Goal: Task Accomplishment & Management: Manage account settings

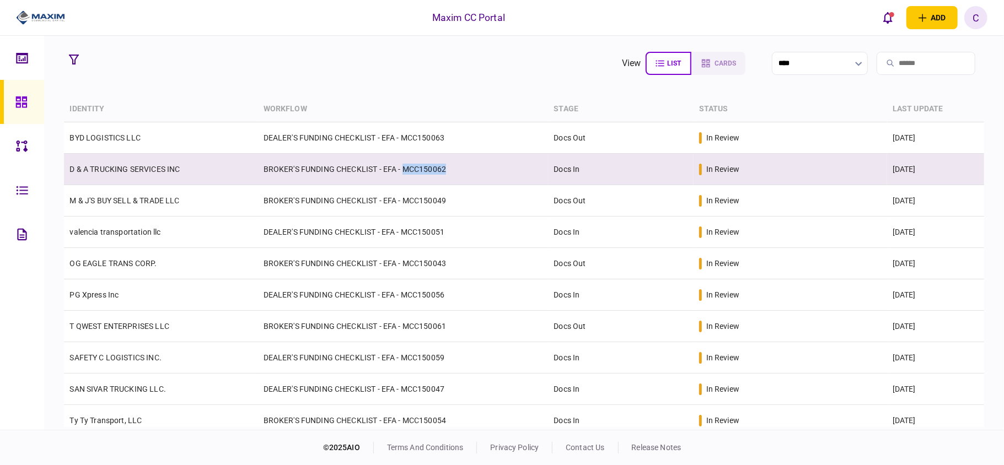
drag, startPoint x: 455, startPoint y: 166, endPoint x: 402, endPoint y: 167, distance: 52.9
click at [402, 167] on td "BROKER'S FUNDING CHECKLIST - EFA - MCC150062" at bounding box center [403, 169] width 291 height 31
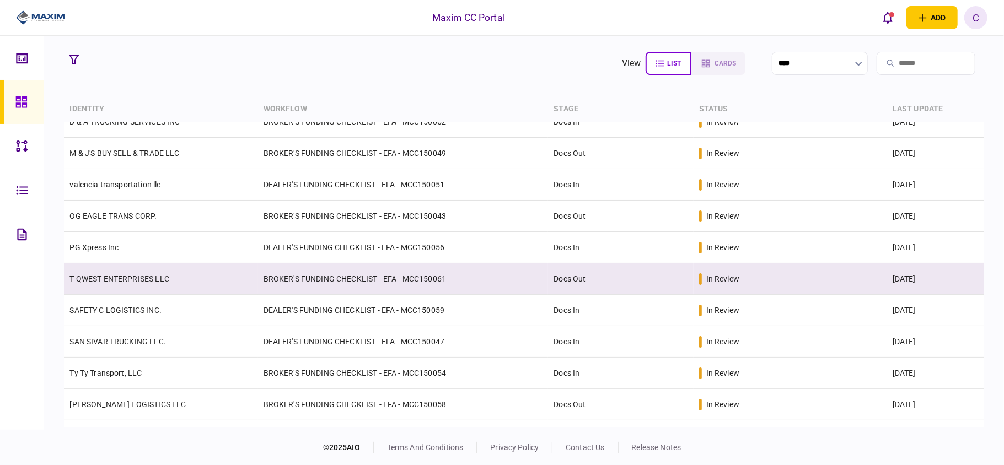
scroll to position [73, 0]
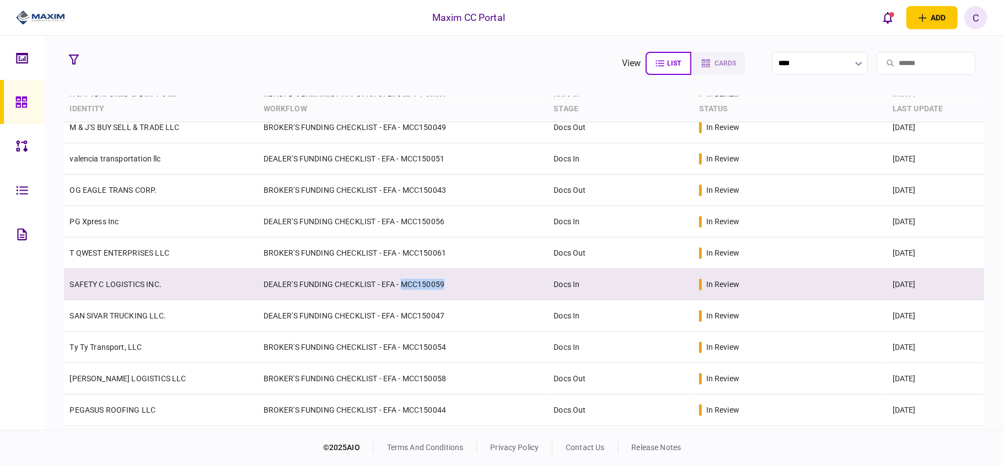
drag, startPoint x: 460, startPoint y: 277, endPoint x: 401, endPoint y: 283, distance: 58.8
click at [401, 283] on td "DEALER'S FUNDING CHECKLIST - EFA - MCC150059" at bounding box center [403, 284] width 291 height 31
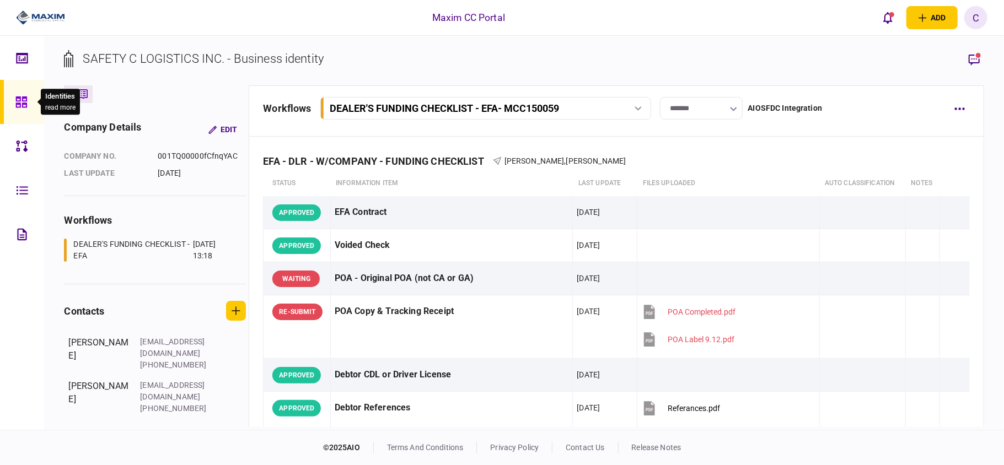
drag, startPoint x: 20, startPoint y: 102, endPoint x: 11, endPoint y: 105, distance: 9.2
click at [20, 102] on icon at bounding box center [21, 102] width 12 height 13
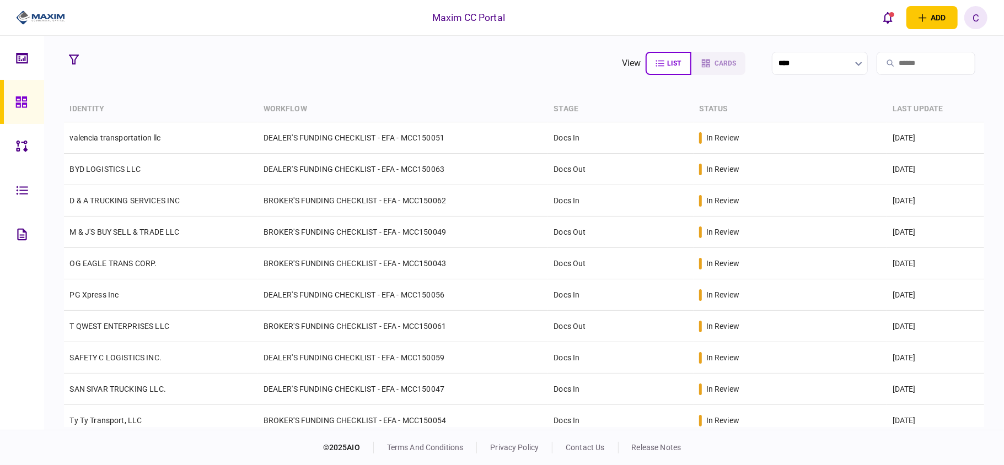
click at [507, 76] on section "view list cards ****" at bounding box center [524, 64] width 920 height 28
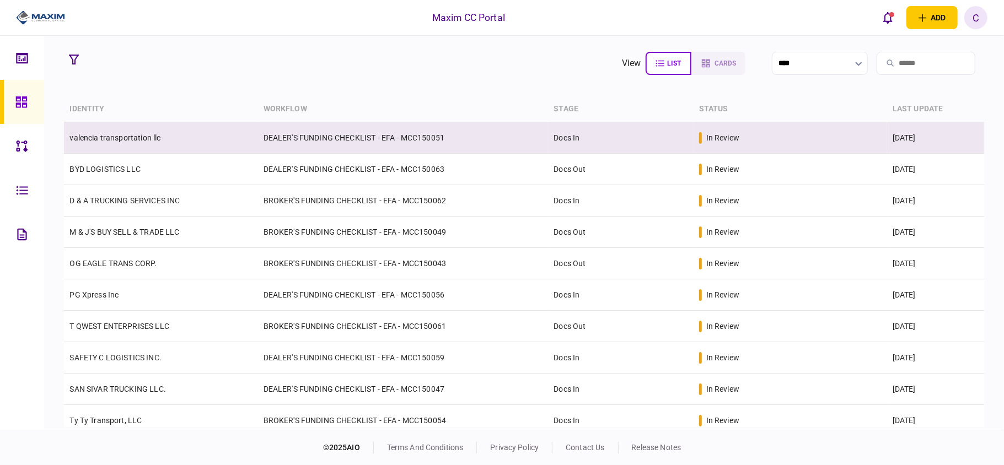
click at [185, 140] on td "valencia transportation llc" at bounding box center [161, 137] width 194 height 31
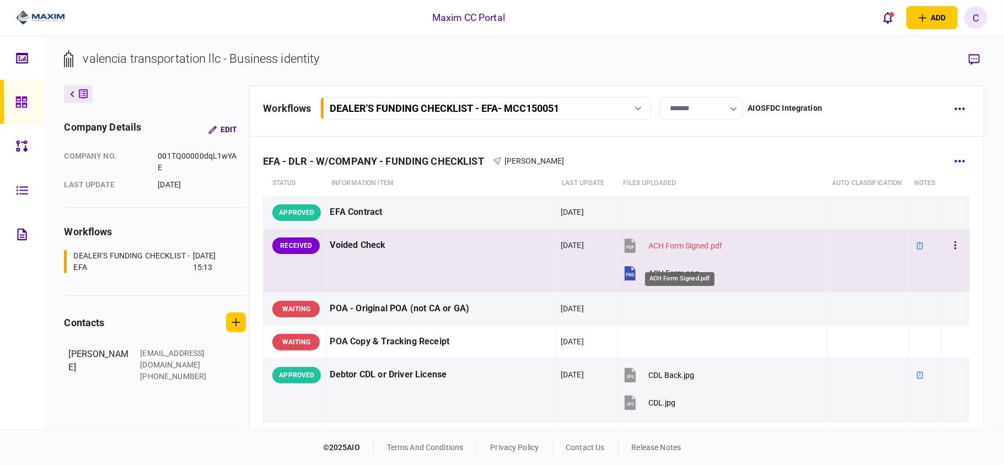
click at [658, 250] on div "ACH Form Signed.pdf" at bounding box center [686, 246] width 74 height 9
click at [676, 250] on div "ACH Form Signed.pdf" at bounding box center [686, 246] width 74 height 9
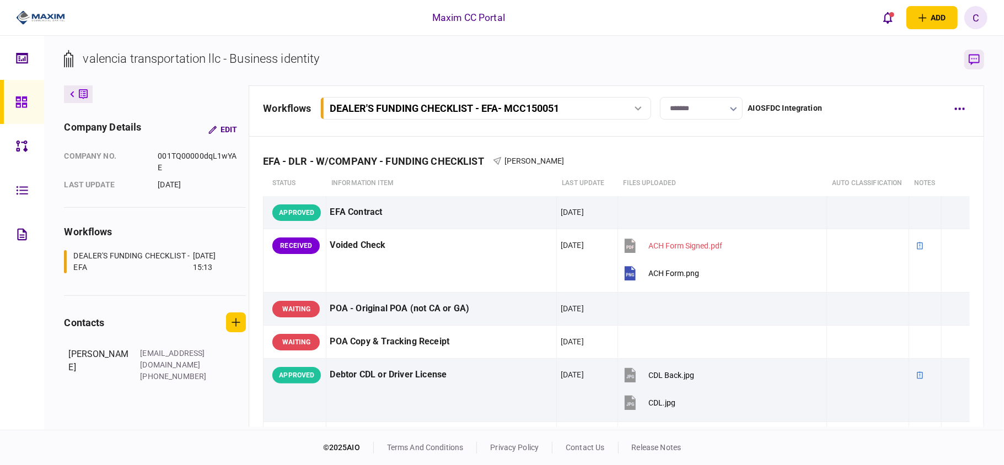
click at [973, 53] on button "button" at bounding box center [975, 60] width 20 height 20
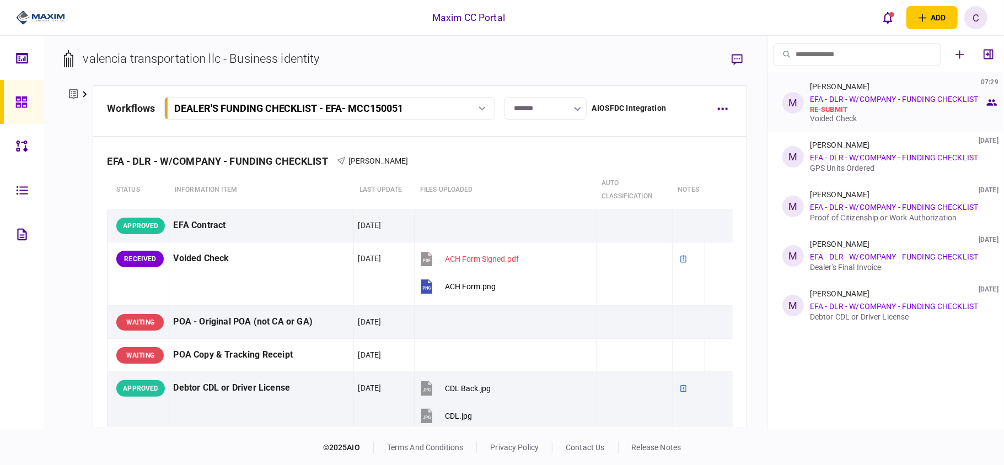
click at [859, 98] on link "EFA - DLR - W/COMPANY - FUNDING CHECKLIST" at bounding box center [894, 99] width 168 height 9
click at [843, 118] on div "Voided Check" at bounding box center [897, 118] width 175 height 9
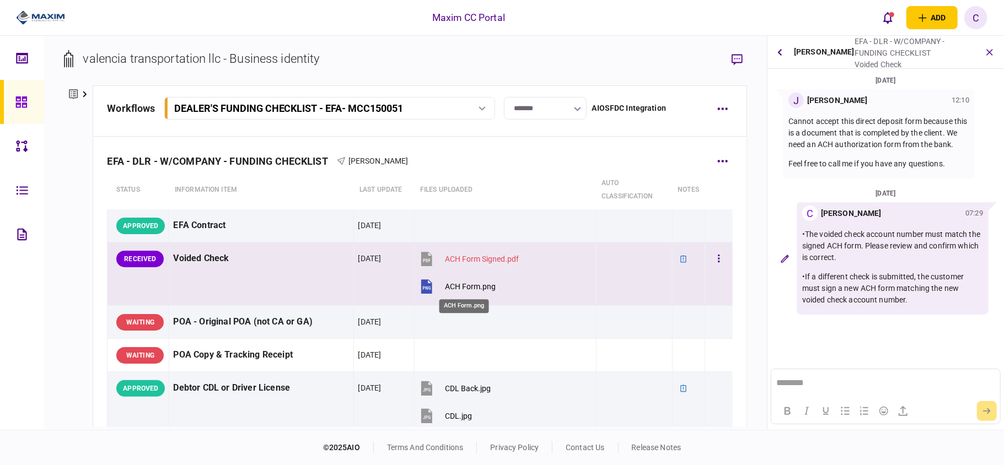
click at [452, 287] on div "ACH Form.png" at bounding box center [470, 286] width 51 height 9
click at [711, 261] on button "button" at bounding box center [719, 259] width 20 height 20
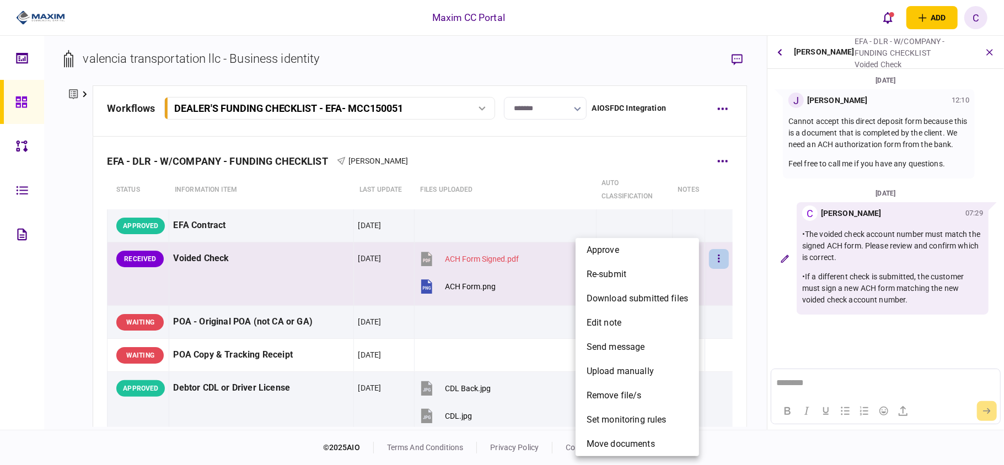
click at [634, 258] on li "approve" at bounding box center [638, 250] width 124 height 24
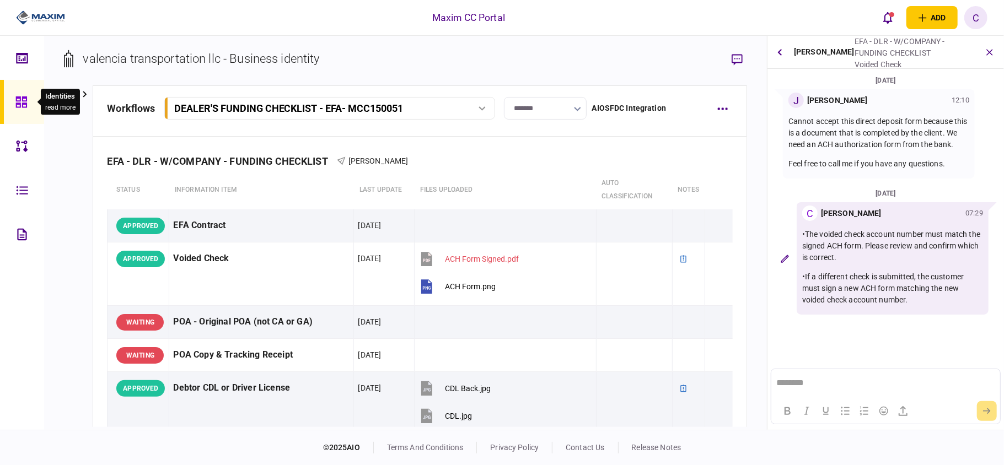
click at [17, 93] on div at bounding box center [24, 102] width 18 height 44
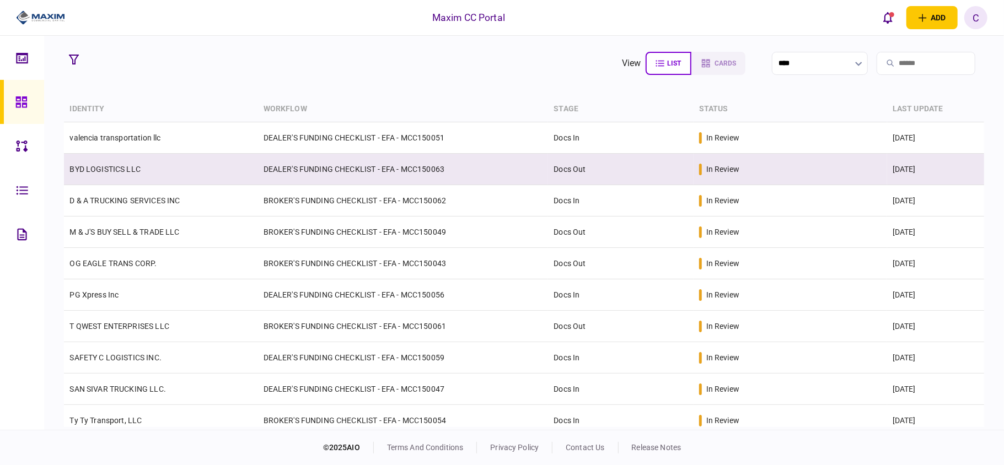
click at [95, 167] on link "BYD LOGISTICS LLC" at bounding box center [104, 169] width 71 height 9
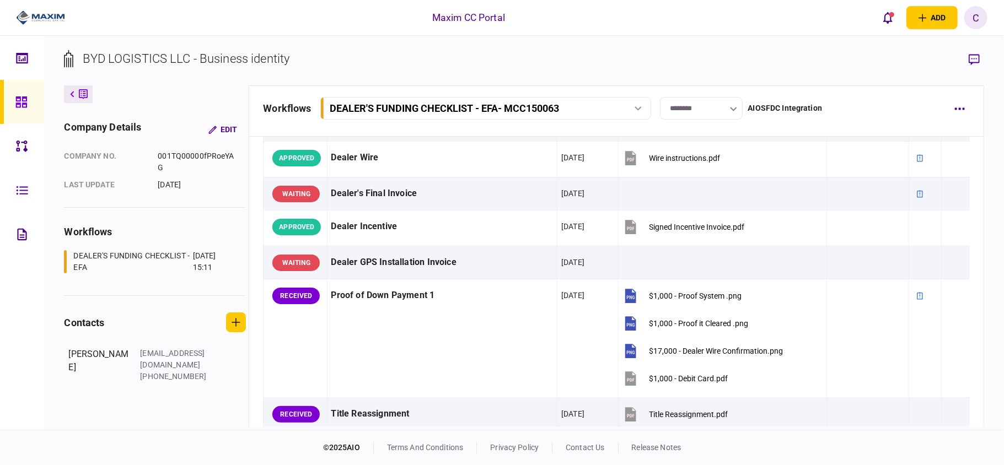
scroll to position [735, 0]
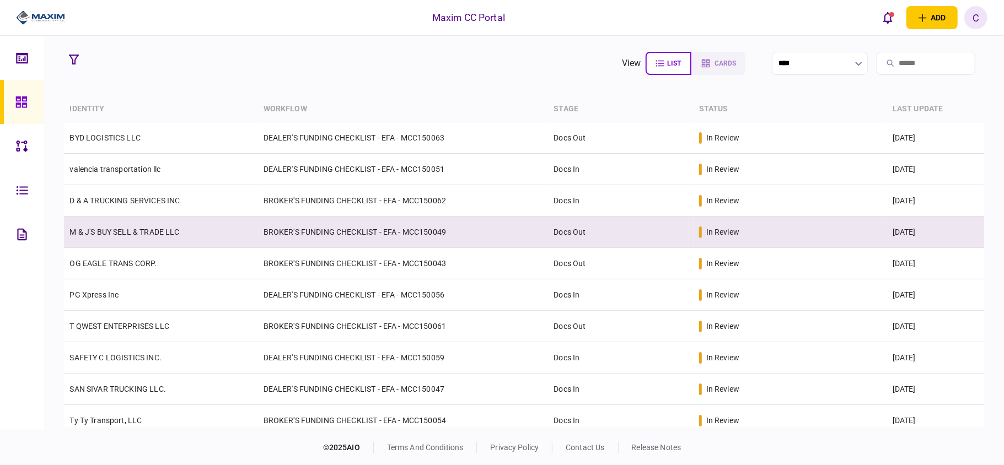
click at [259, 233] on td "BROKER'S FUNDING CHECKLIST - EFA - MCC150049" at bounding box center [403, 232] width 291 height 31
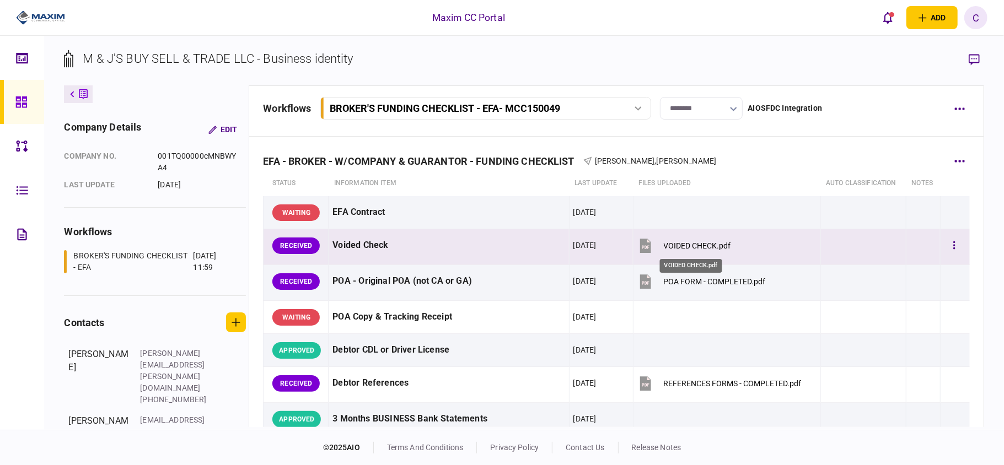
click at [667, 245] on div "VOIDED CHECK.pdf" at bounding box center [697, 246] width 67 height 9
click at [949, 248] on button "button" at bounding box center [955, 246] width 20 height 20
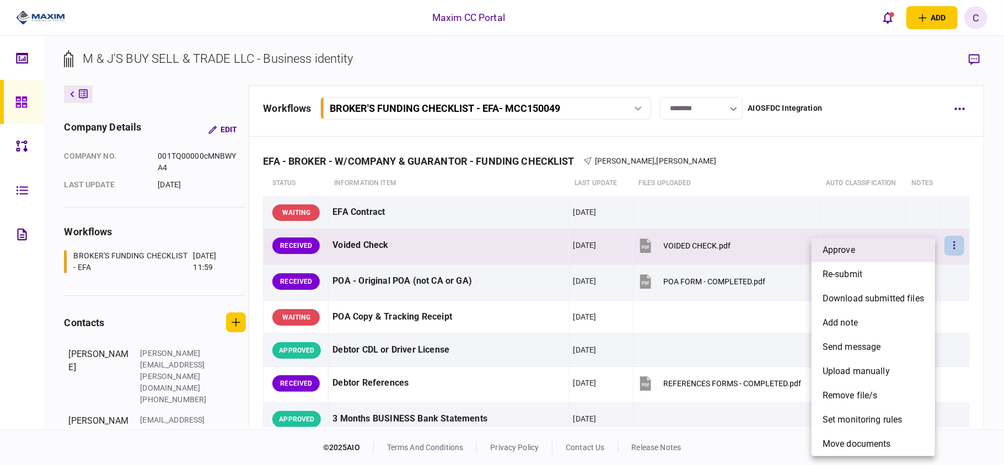
click at [866, 258] on li "approve" at bounding box center [874, 250] width 124 height 24
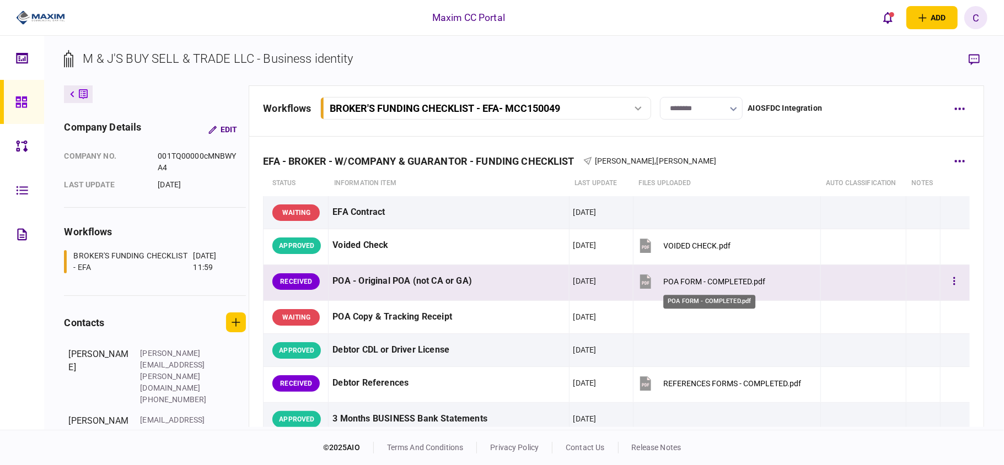
click at [683, 281] on div "POA FORM - COMPLETED.pdf" at bounding box center [715, 281] width 102 height 9
click at [945, 278] on button "button" at bounding box center [955, 282] width 20 height 20
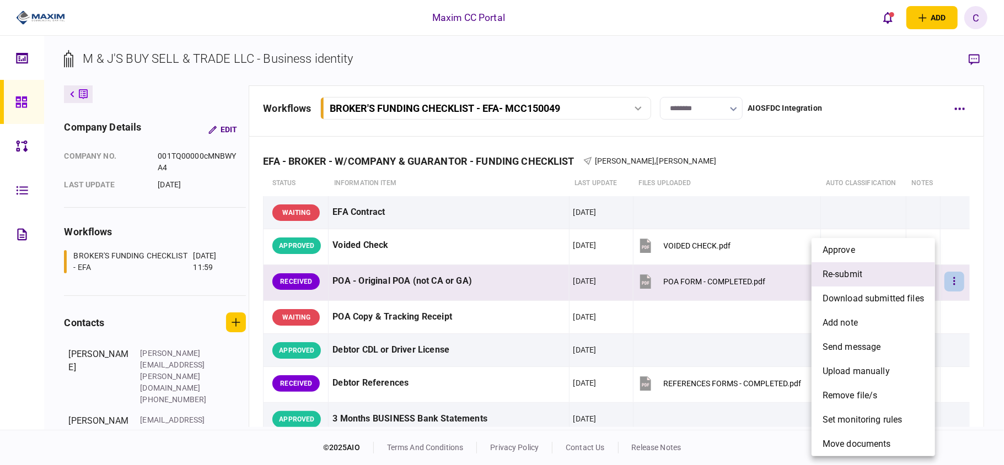
click at [870, 280] on li "re-submit" at bounding box center [874, 274] width 124 height 24
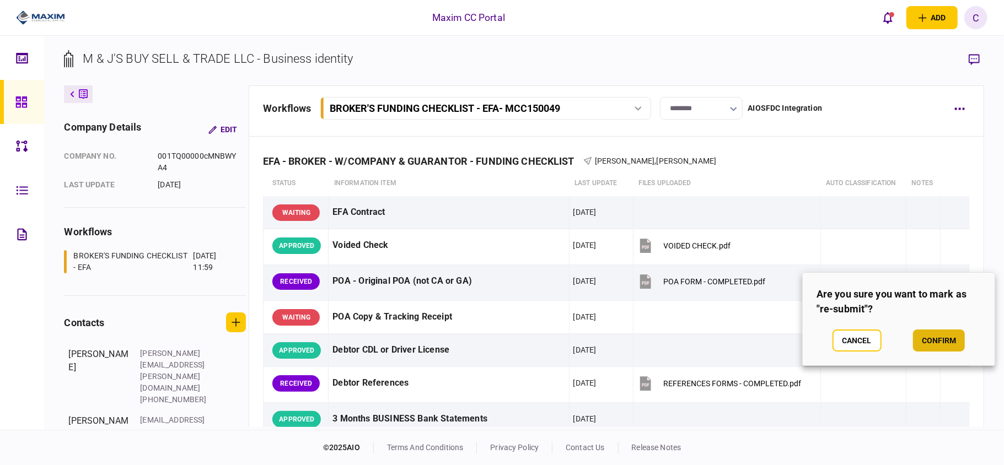
click at [928, 336] on button "confirm" at bounding box center [939, 341] width 52 height 22
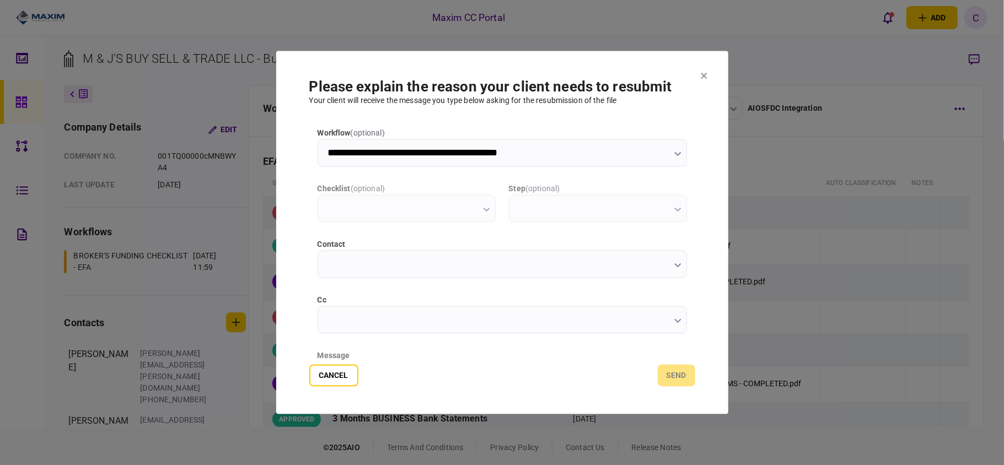
type input "**********"
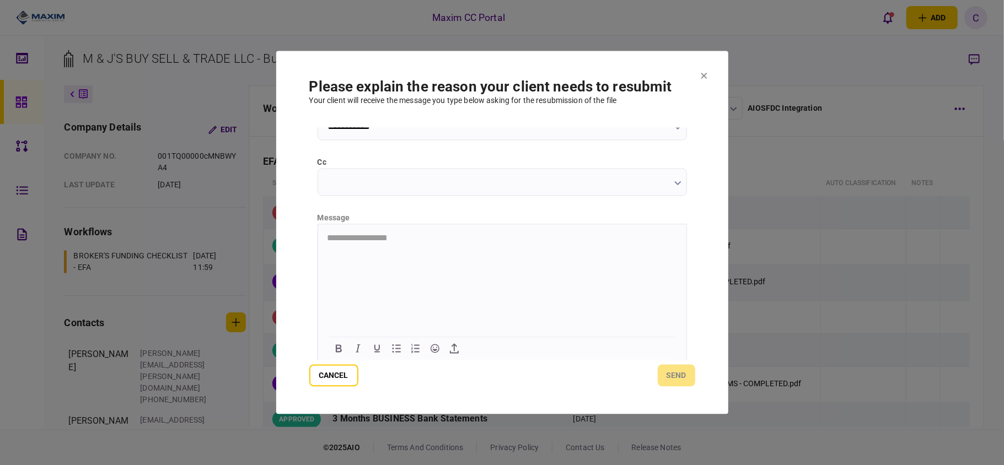
scroll to position [139, 0]
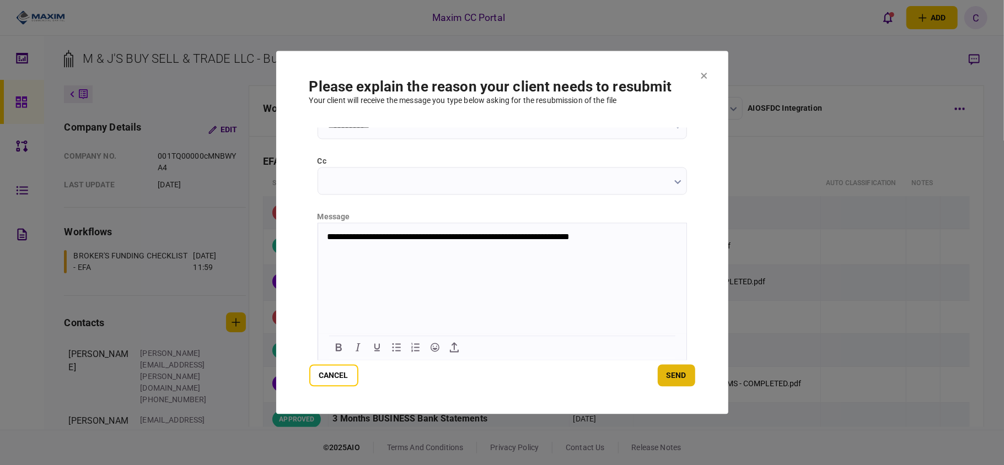
click at [673, 375] on button "send" at bounding box center [676, 376] width 37 height 22
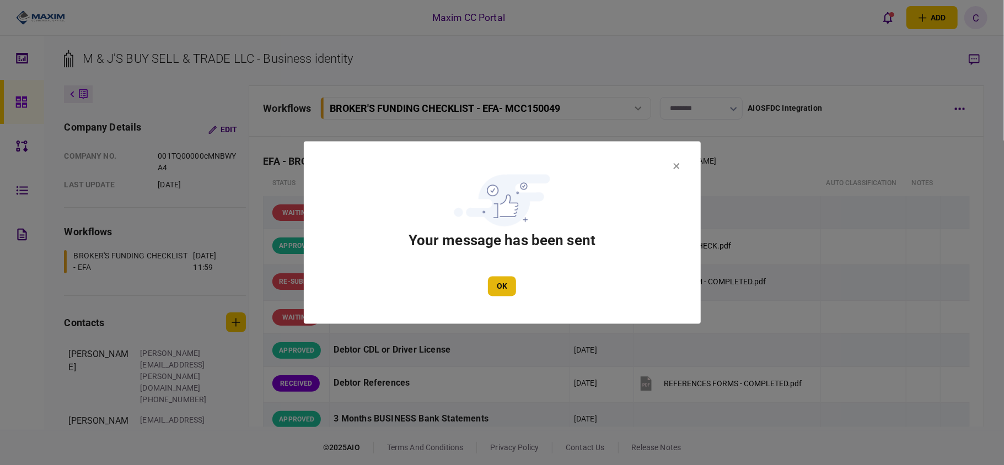
click at [508, 289] on button "OK" at bounding box center [502, 287] width 28 height 20
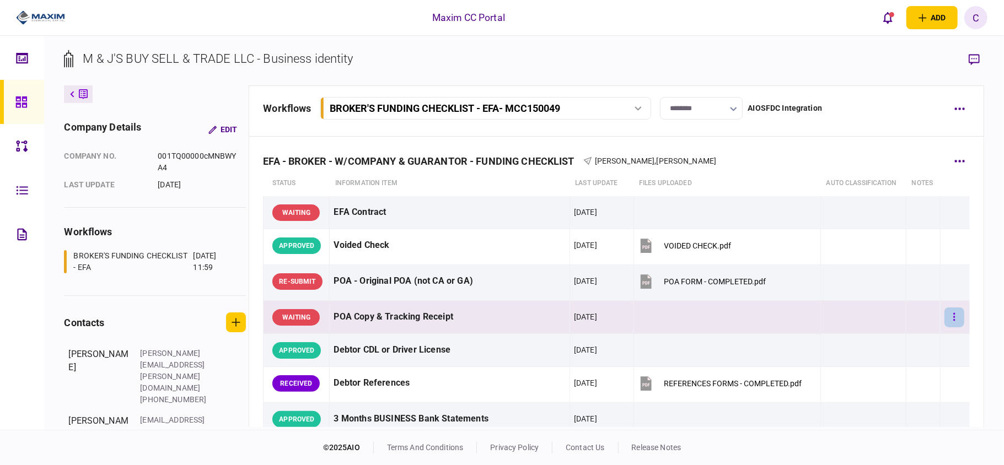
click at [953, 319] on icon "button" at bounding box center [954, 317] width 2 height 10
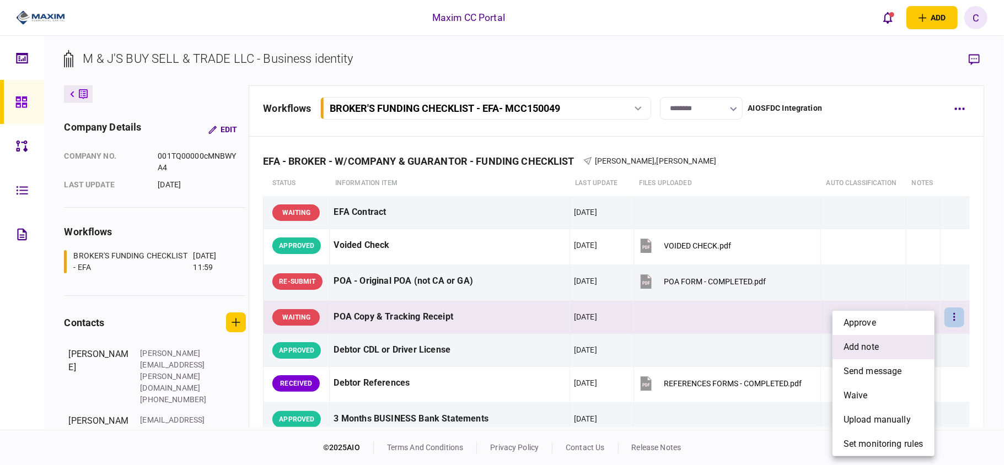
click at [853, 344] on span "add note" at bounding box center [861, 347] width 35 height 13
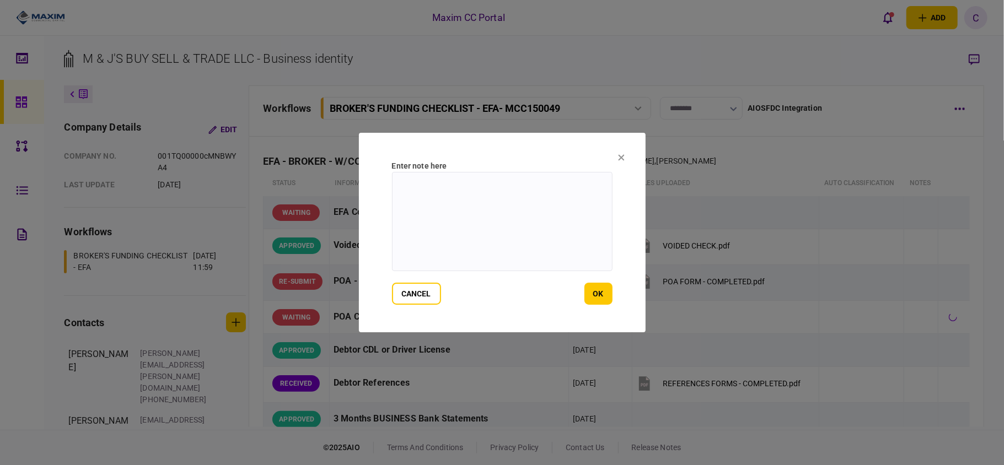
click at [429, 195] on textarea at bounding box center [502, 221] width 221 height 99
type textarea "**********"
click at [594, 290] on button "ok" at bounding box center [599, 294] width 28 height 22
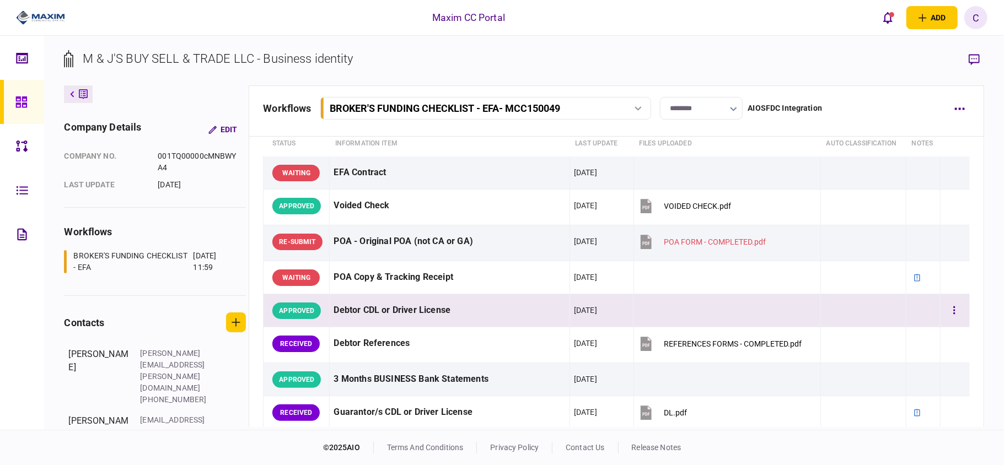
scroll to position [147, 0]
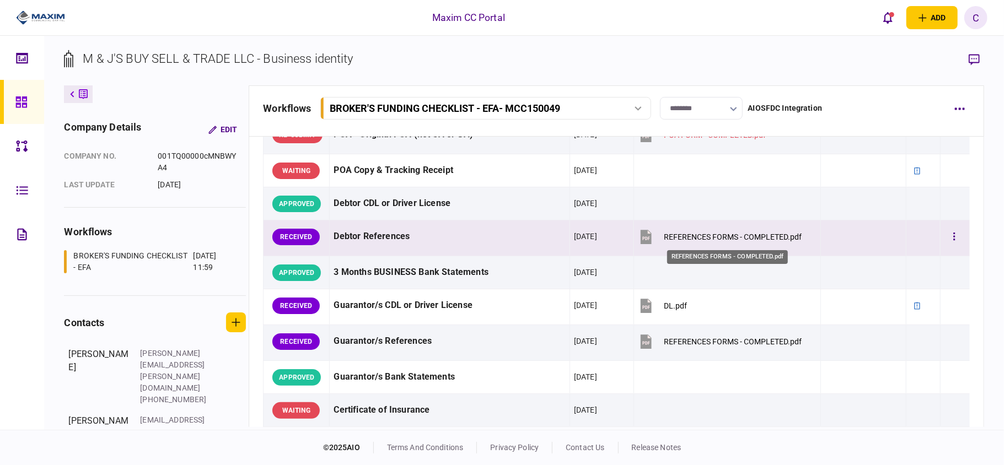
click at [676, 233] on div "REFERENCES FORMS - COMPLETED.pdf" at bounding box center [734, 237] width 138 height 9
click at [953, 240] on icon "button" at bounding box center [954, 237] width 2 height 10
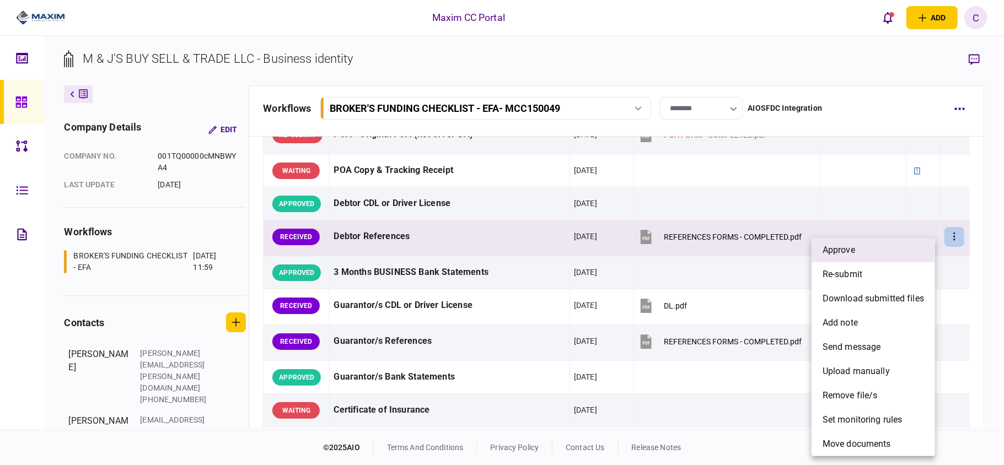
click at [885, 256] on li "approve" at bounding box center [874, 250] width 124 height 24
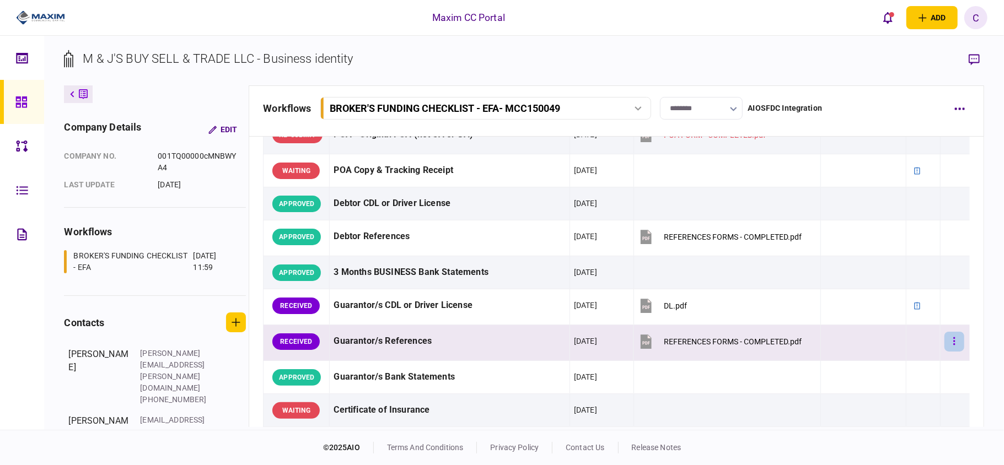
click at [953, 345] on button "button" at bounding box center [955, 342] width 20 height 20
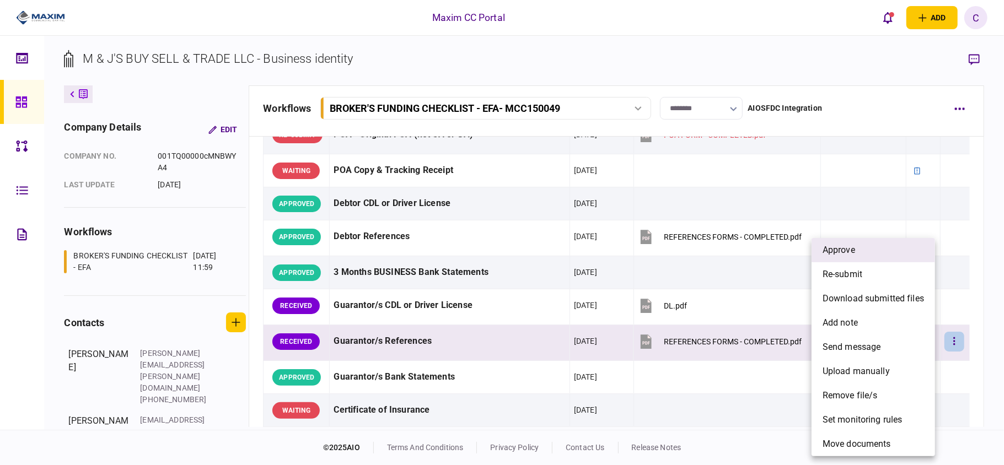
click at [870, 251] on li "approve" at bounding box center [874, 250] width 124 height 24
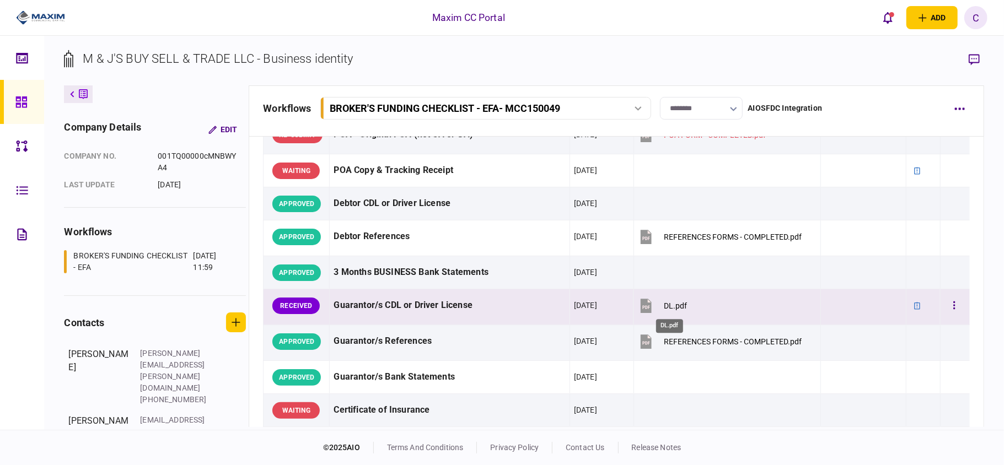
click at [665, 304] on div "DL.pdf" at bounding box center [676, 306] width 23 height 9
click at [953, 303] on icon "button" at bounding box center [954, 306] width 2 height 10
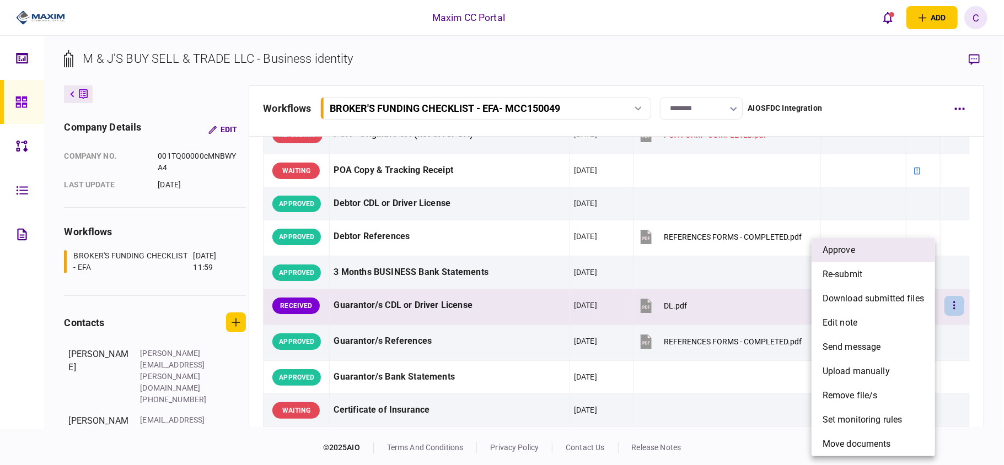
click at [850, 246] on span "approve" at bounding box center [839, 250] width 33 height 13
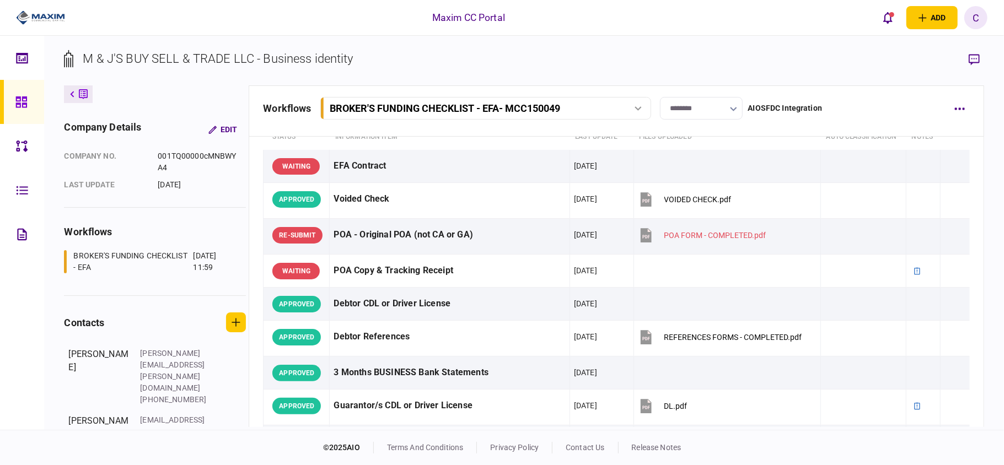
scroll to position [0, 0]
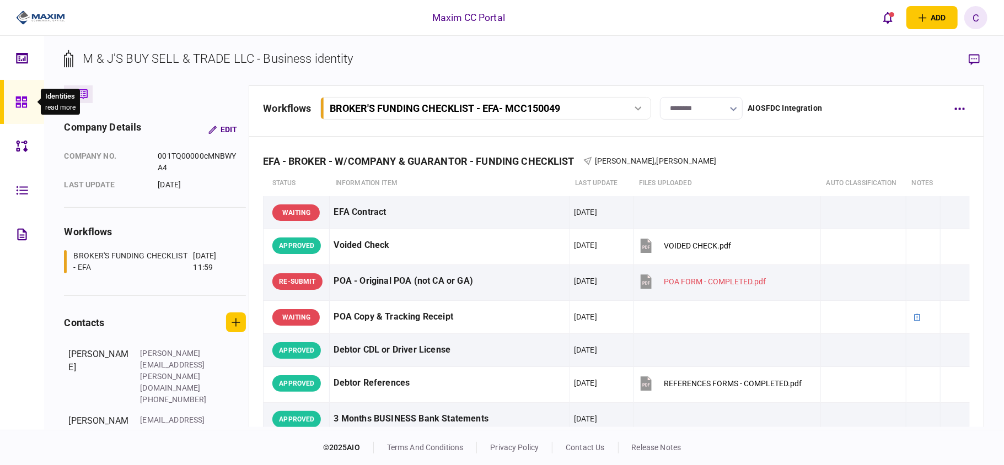
click at [20, 109] on div at bounding box center [24, 102] width 18 height 44
